Goal: Task Accomplishment & Management: Use online tool/utility

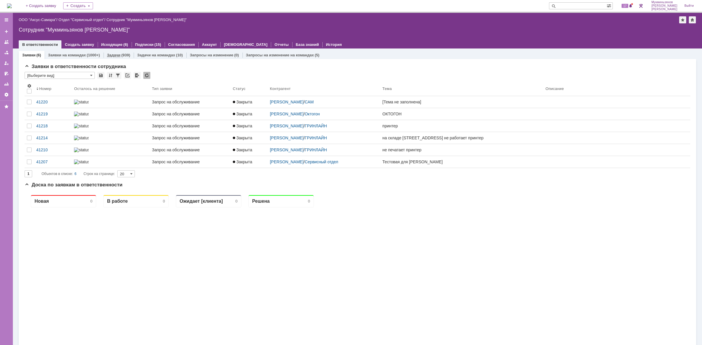
click at [111, 55] on link "Задачи" at bounding box center [113, 55] width 13 height 4
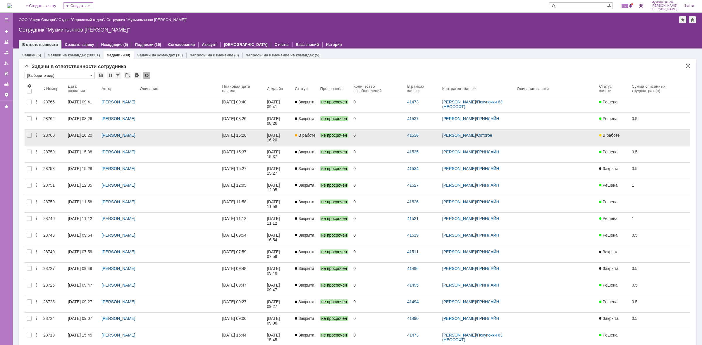
click at [290, 139] on div "[DATE] 16:20" at bounding box center [278, 137] width 23 height 9
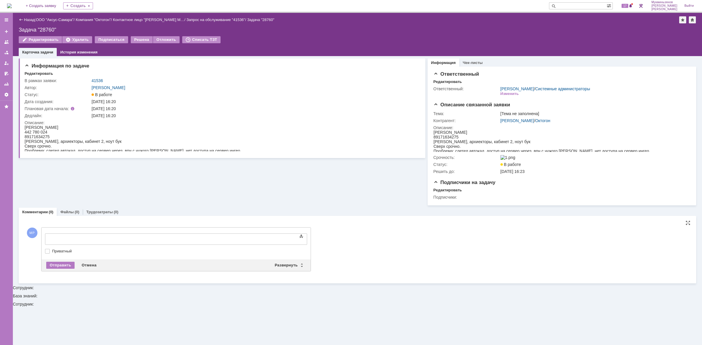
drag, startPoint x: 170, startPoint y: 468, endPoint x: 124, endPoint y: 239, distance: 234.3
click at [124, 239] on body at bounding box center [93, 239] width 88 height 10
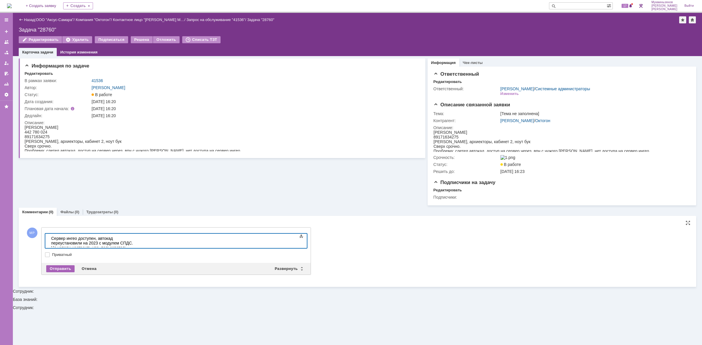
click at [65, 268] on div "Отправить" at bounding box center [60, 269] width 28 height 7
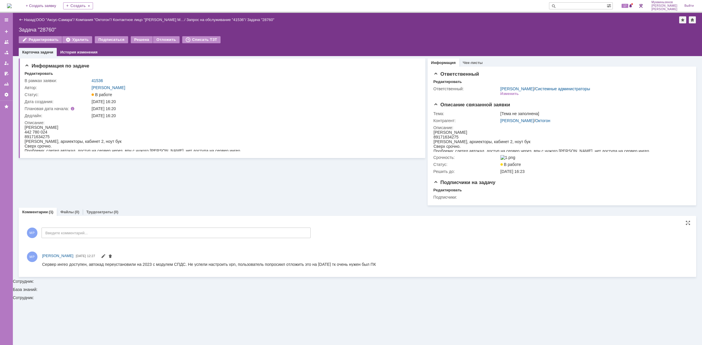
drag, startPoint x: 65, startPoint y: 268, endPoint x: 326, endPoint y: 263, distance: 260.9
click at [323, 260] on div "[PERSON_NAME] [PERSON_NAME] [DATE] 12:27" at bounding box center [365, 256] width 646 height 7
click at [106, 257] on span at bounding box center [103, 257] width 5 height 5
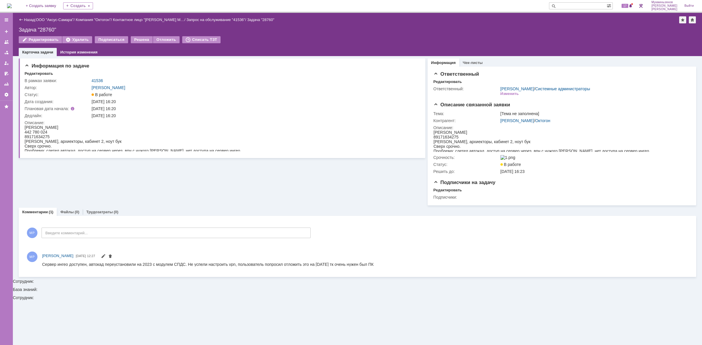
click at [8, 6] on img at bounding box center [9, 6] width 5 height 5
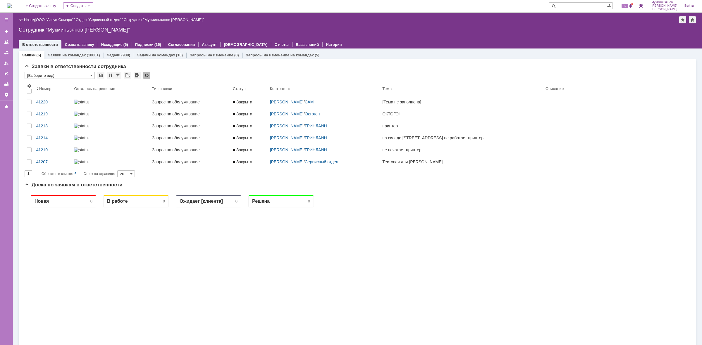
click at [119, 57] on div "Задачи (939)" at bounding box center [119, 55] width 30 height 8
